Goal: Transaction & Acquisition: Purchase product/service

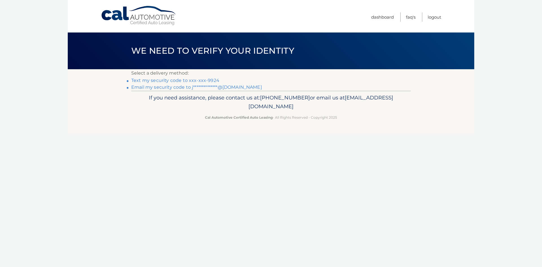
click at [181, 80] on link "Text my security code to xxx-xxx-9924" at bounding box center [175, 80] width 88 height 5
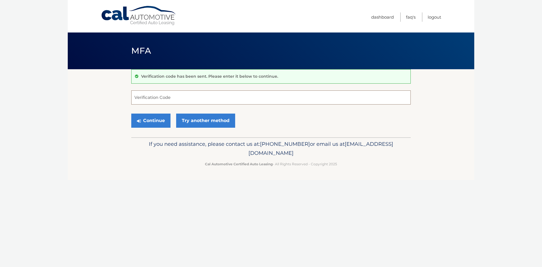
click at [172, 98] on input "Verification Code" at bounding box center [270, 97] width 279 height 14
type input "668717"
click at [157, 121] on button "Continue" at bounding box center [150, 120] width 39 height 14
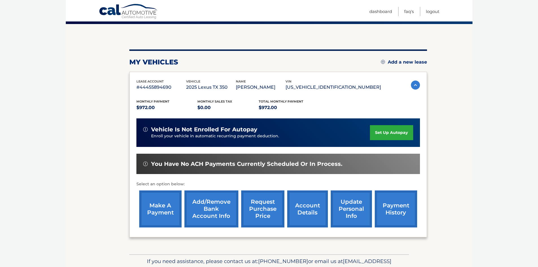
scroll to position [56, 0]
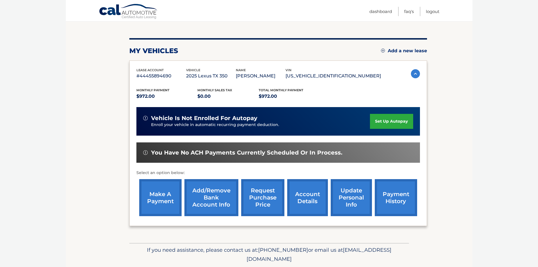
click at [158, 189] on link "make a payment" at bounding box center [160, 197] width 42 height 37
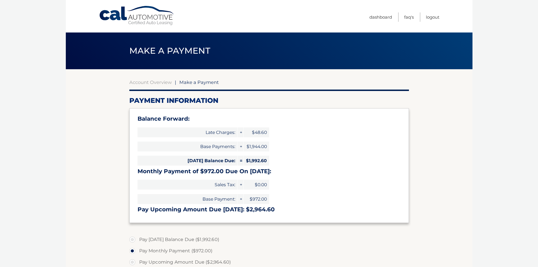
select select "N2U1MDIyNWUtM2I2YS00MmJmLWJkMjktNWY1MzUwNjQ3M2Ni"
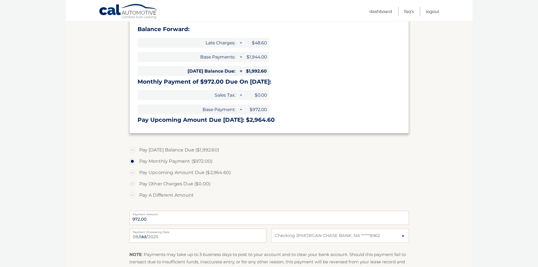
scroll to position [90, 0]
click at [134, 150] on label "Pay Today's Balance Due ($1,992.60)" at bounding box center [268, 148] width 279 height 11
click at [134, 150] on input "Pay Today's Balance Due ($1,992.60)" at bounding box center [135, 147] width 6 height 9
radio input "true"
type input "1992.60"
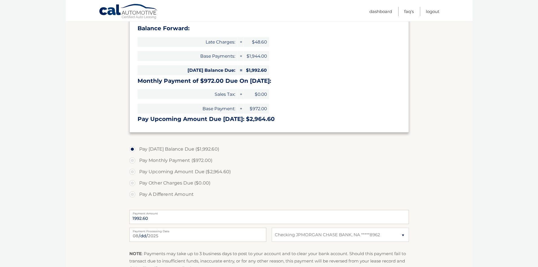
click at [132, 155] on input "Pay Monthly Payment ($972.00)" at bounding box center [135, 159] width 6 height 9
radio input "true"
type input "972.00"
click at [132, 166] on input "Pay Upcoming Amount Due ($2,964.60)" at bounding box center [135, 170] width 6 height 9
radio input "true"
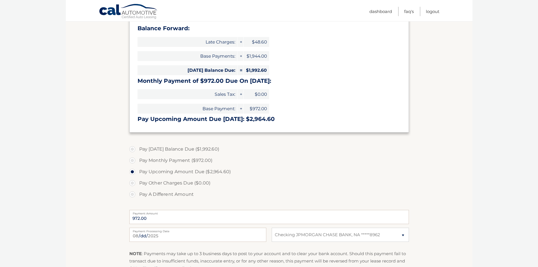
type input "2964.60"
click at [132, 189] on input "Pay A Different Amount" at bounding box center [135, 193] width 6 height 9
radio input "true"
type input "0"
click at [135, 150] on label "Pay Today's Balance Due ($1,992.60)" at bounding box center [268, 148] width 279 height 11
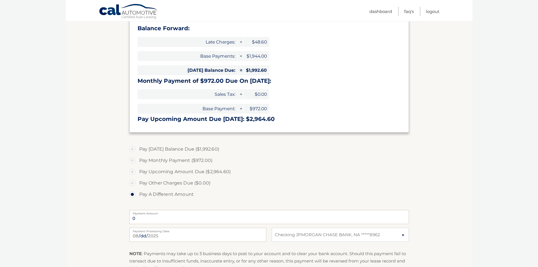
click at [135, 150] on input "Pay Today's Balance Due ($1,992.60)" at bounding box center [135, 147] width 6 height 9
radio input "true"
type input "1992.60"
click at [269, 171] on label "Pay Upcoming Amount Due ($2,964.60)" at bounding box center [268, 171] width 279 height 11
click at [137, 171] on input "Pay Upcoming Amount Due ($2,964.60)" at bounding box center [135, 170] width 6 height 9
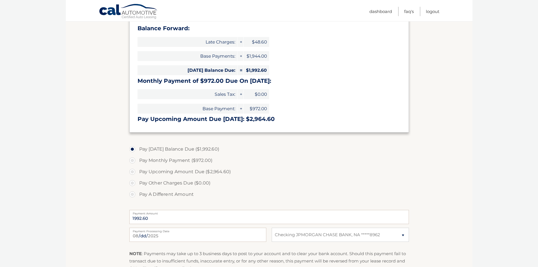
radio input "true"
type input "2964.60"
click at [132, 149] on label "Pay Today's Balance Due ($1,992.60)" at bounding box center [268, 148] width 279 height 11
click at [132, 149] on input "Pay Today's Balance Due ($1,992.60)" at bounding box center [135, 147] width 6 height 9
radio input "true"
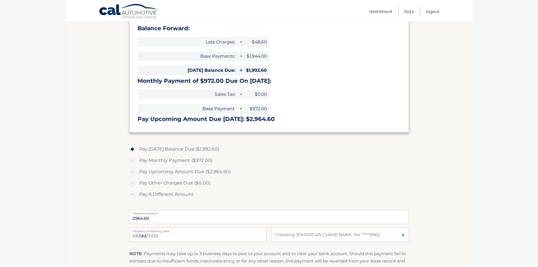
type input "1992.60"
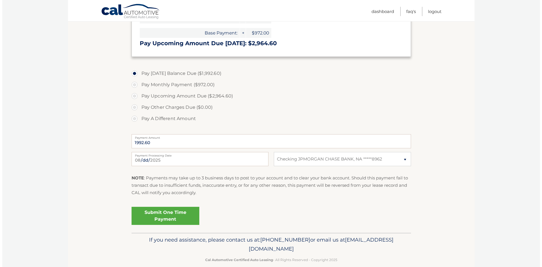
scroll to position [175, 0]
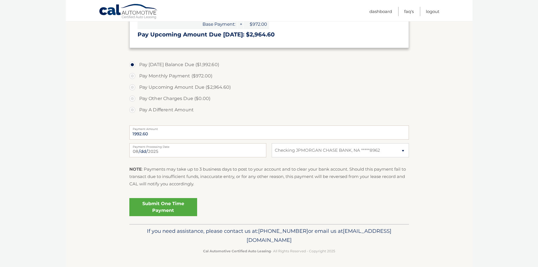
click at [167, 208] on link "Submit One Time Payment" at bounding box center [163, 207] width 68 height 18
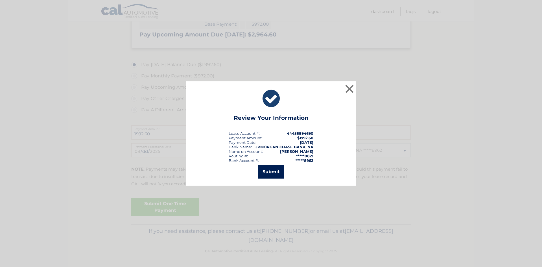
click at [266, 173] on button "Submit" at bounding box center [271, 172] width 26 height 14
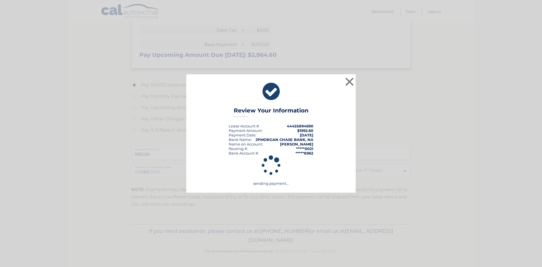
scroll to position [154, 0]
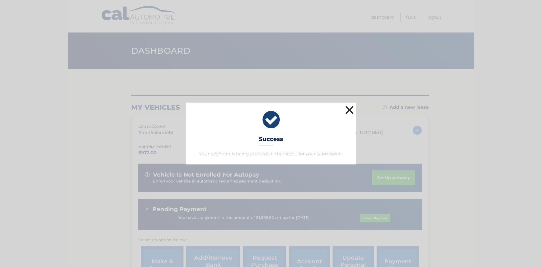
click at [351, 109] on button "×" at bounding box center [349, 109] width 11 height 11
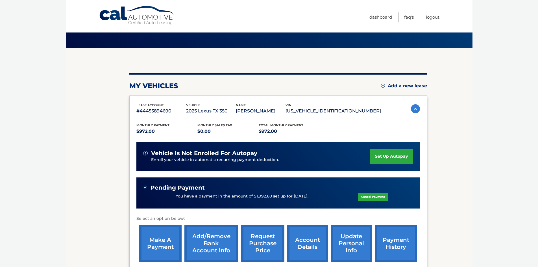
scroll to position [23, 0]
